Goal: Information Seeking & Learning: Learn about a topic

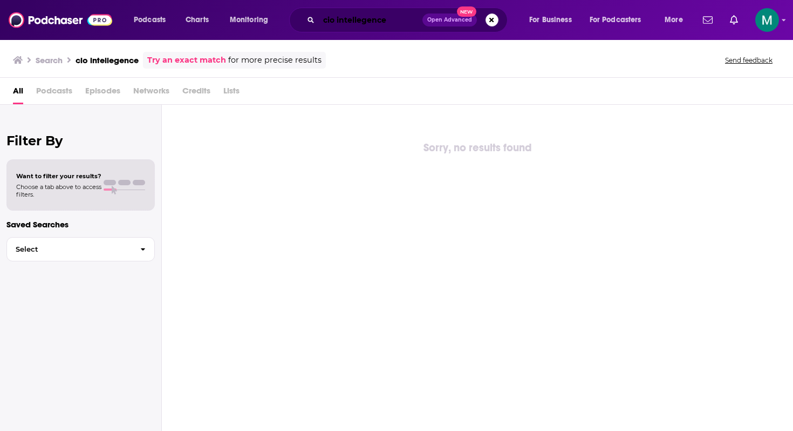
click at [337, 19] on input "cio intellegence" at bounding box center [371, 19] width 104 height 17
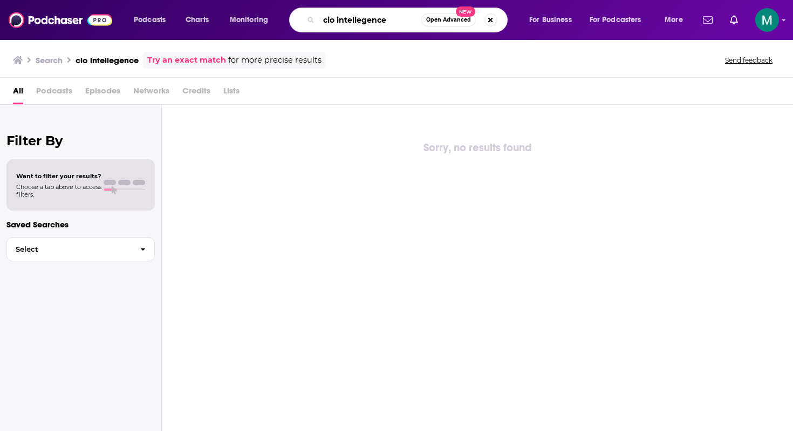
click at [337, 19] on input "cio intellegence" at bounding box center [370, 19] width 103 height 17
type input "make it happen mondays"
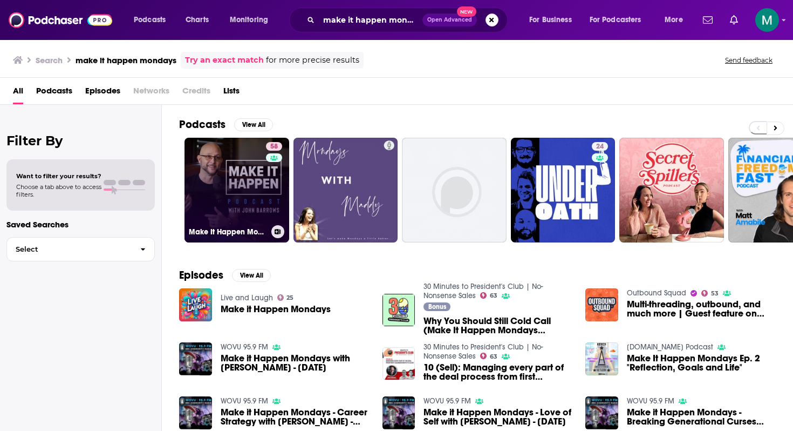
click at [237, 185] on link "58 Make It Happen Mondays - B2B Sales Talk with John Barrows" at bounding box center [237, 190] width 105 height 105
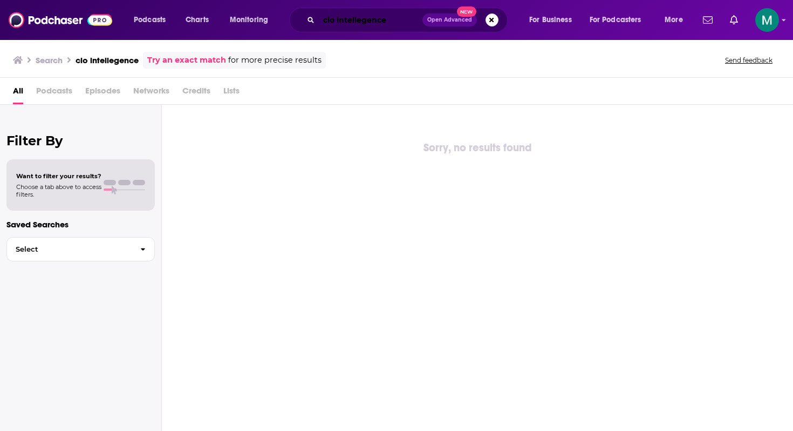
click at [353, 18] on input "cio intellegence" at bounding box center [371, 19] width 104 height 17
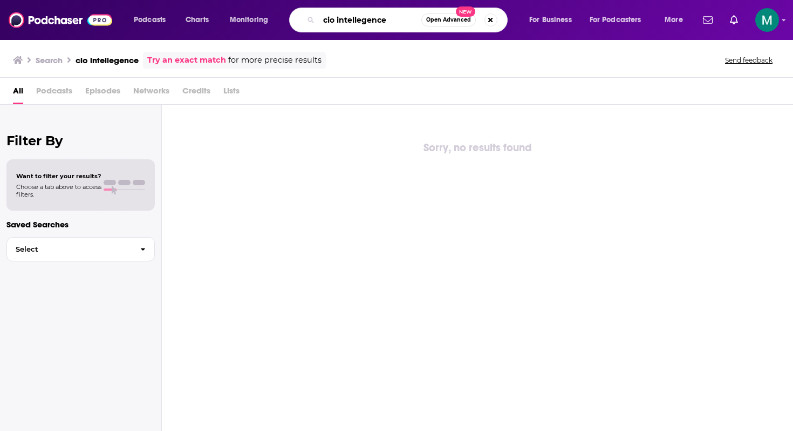
click at [353, 18] on input "cio intellegence" at bounding box center [370, 19] width 103 height 17
type input "revenue builders"
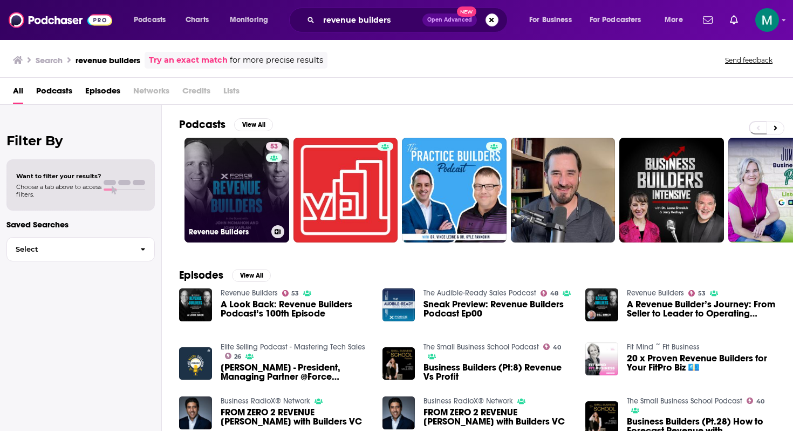
click at [208, 204] on link "53 Revenue Builders" at bounding box center [237, 190] width 105 height 105
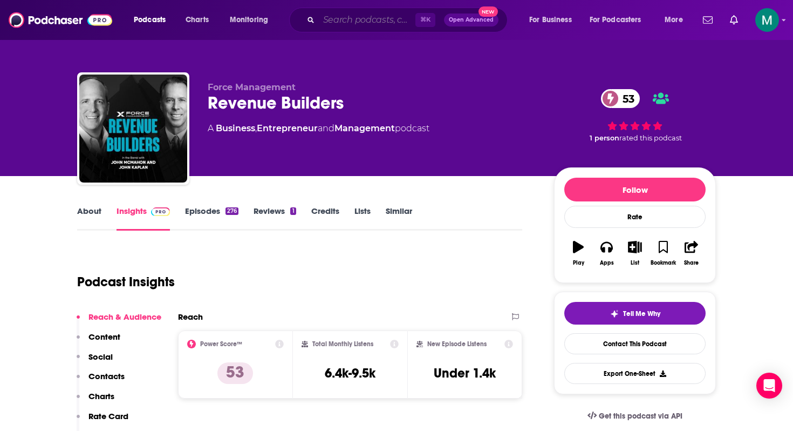
click at [352, 12] on input "Search podcasts, credits, & more..." at bounding box center [367, 19] width 97 height 17
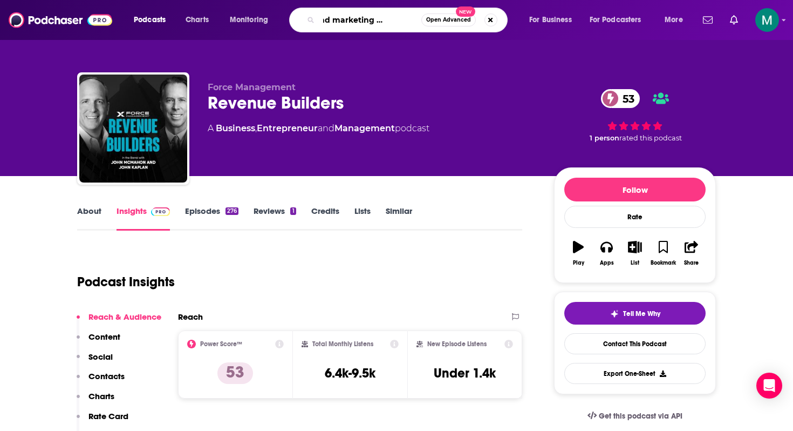
scroll to position [0, 40]
type input "sales and marketing management"
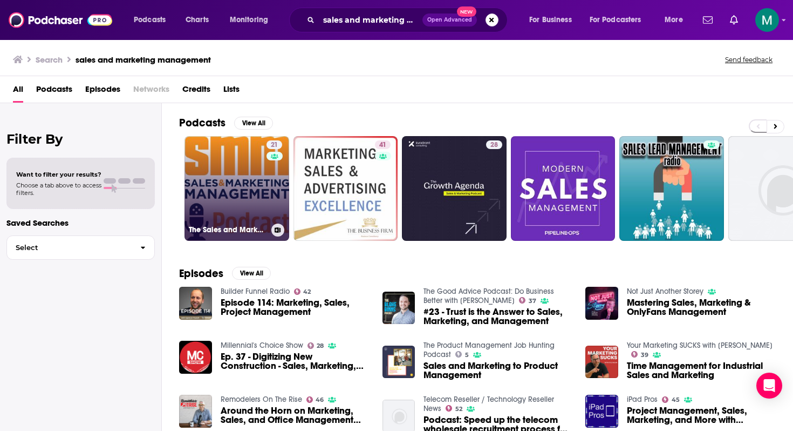
click at [240, 170] on link "21 The Sales and Marketing Management Podcast" at bounding box center [237, 188] width 105 height 105
